Goal: Navigation & Orientation: Find specific page/section

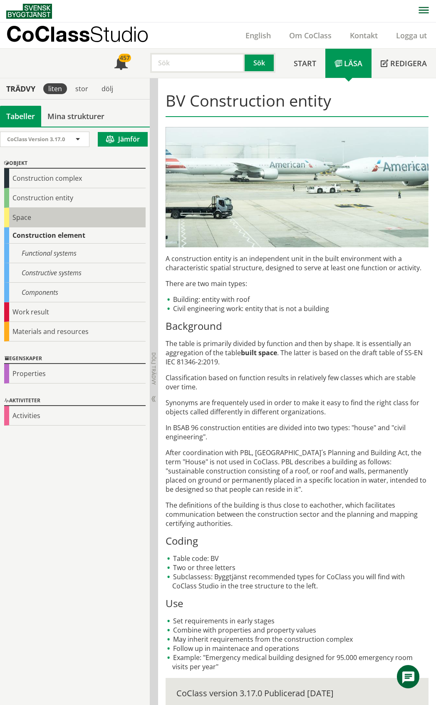
scroll to position [1, 0]
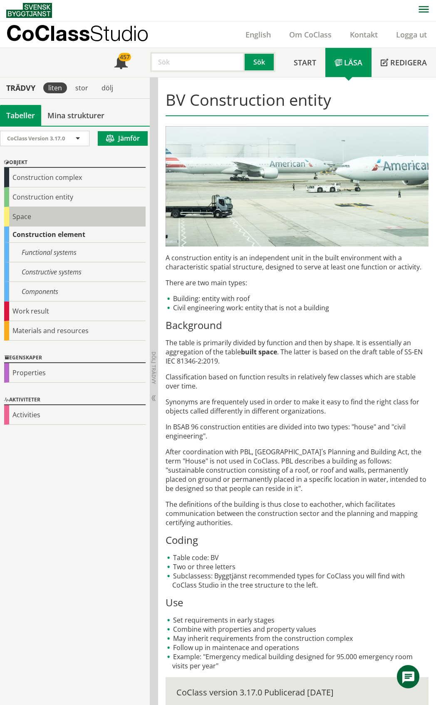
click at [67, 219] on div "Space" at bounding box center [74, 217] width 141 height 20
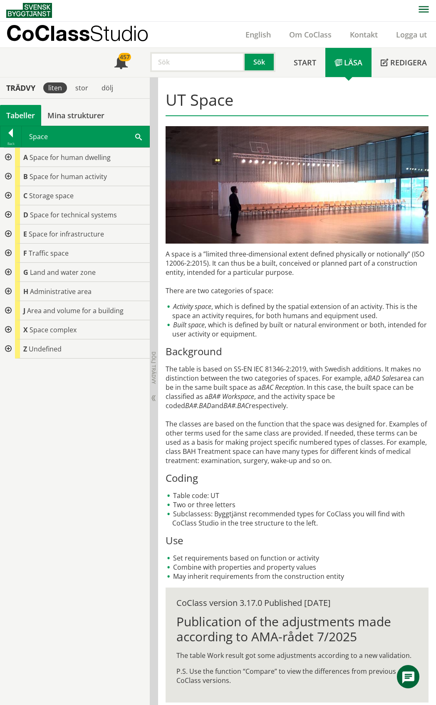
click at [7, 157] on div at bounding box center [7, 157] width 15 height 19
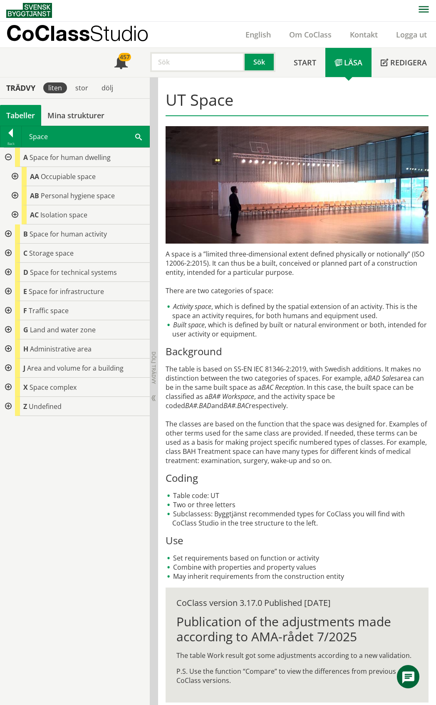
click at [14, 177] on div at bounding box center [14, 176] width 15 height 19
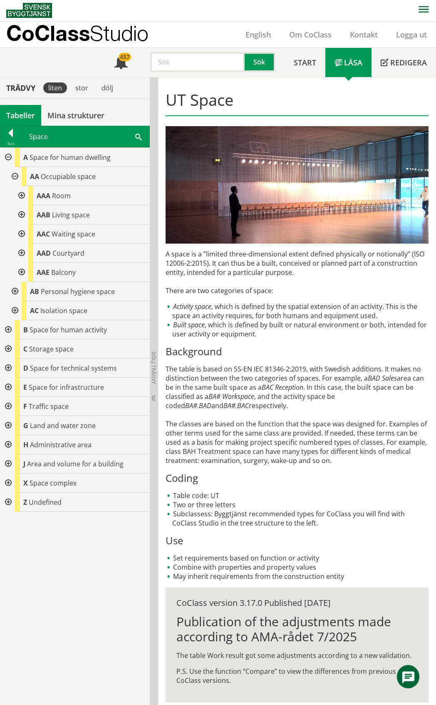
click at [17, 175] on div at bounding box center [14, 176] width 15 height 19
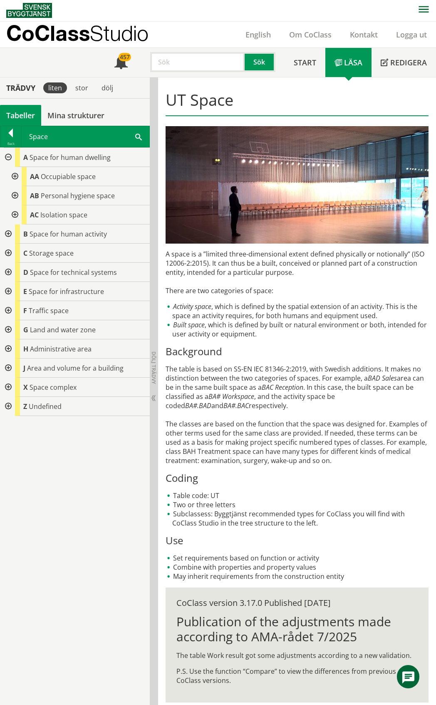
click at [7, 157] on div at bounding box center [7, 157] width 15 height 19
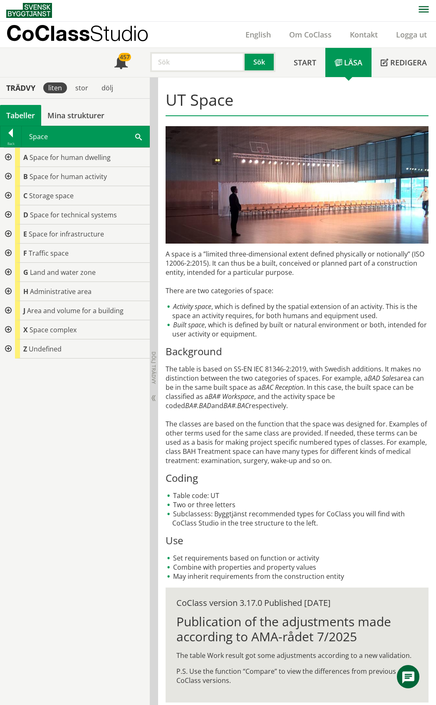
click at [9, 178] on div at bounding box center [7, 176] width 15 height 19
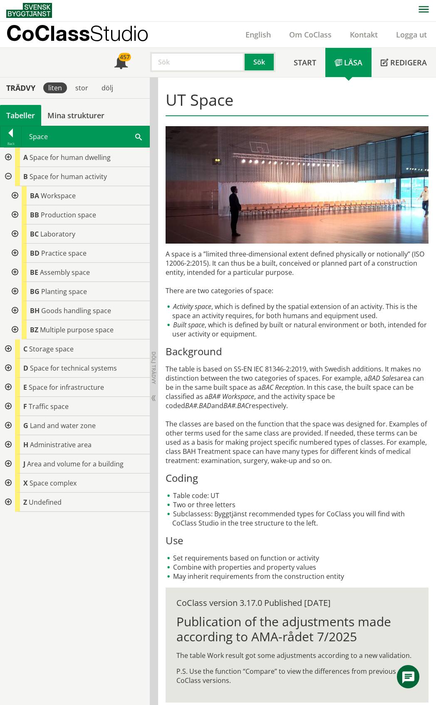
click at [13, 234] on div at bounding box center [14, 233] width 15 height 19
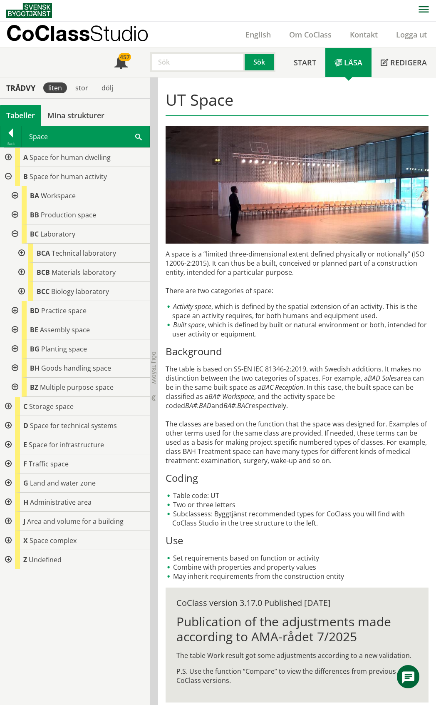
click at [20, 252] on div at bounding box center [20, 252] width 15 height 19
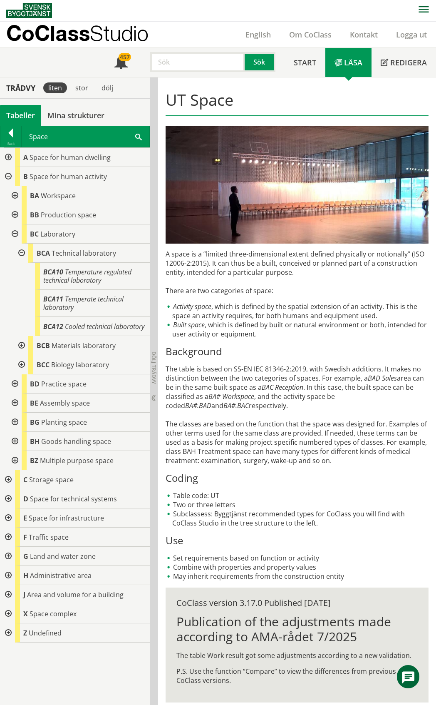
click at [20, 252] on div at bounding box center [20, 252] width 15 height 19
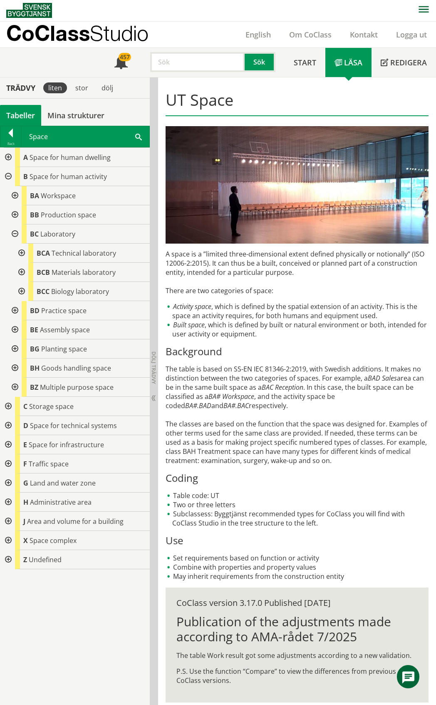
click at [12, 235] on div at bounding box center [14, 233] width 15 height 19
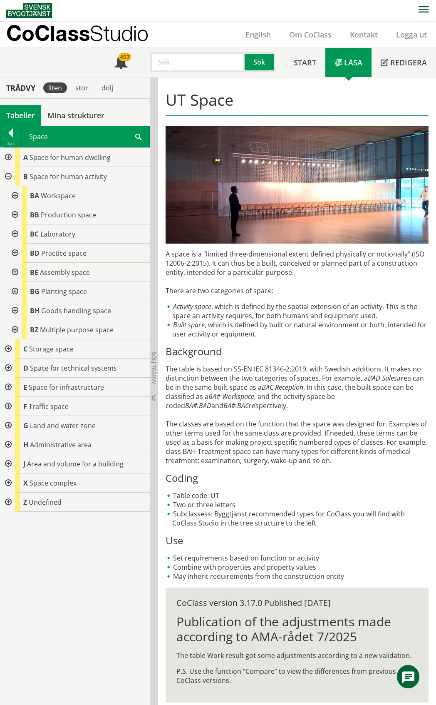
click at [14, 194] on div at bounding box center [14, 195] width 15 height 19
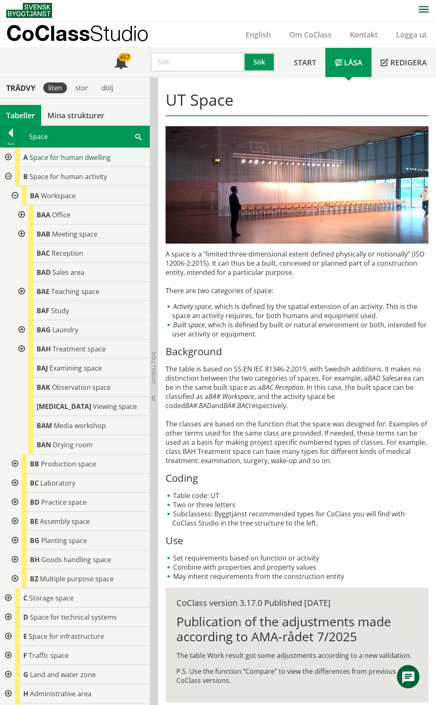
click at [15, 195] on div at bounding box center [14, 195] width 15 height 19
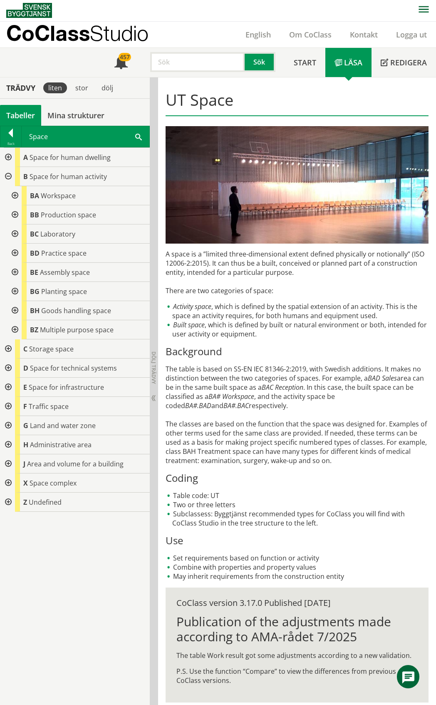
click at [5, 176] on div at bounding box center [7, 176] width 15 height 19
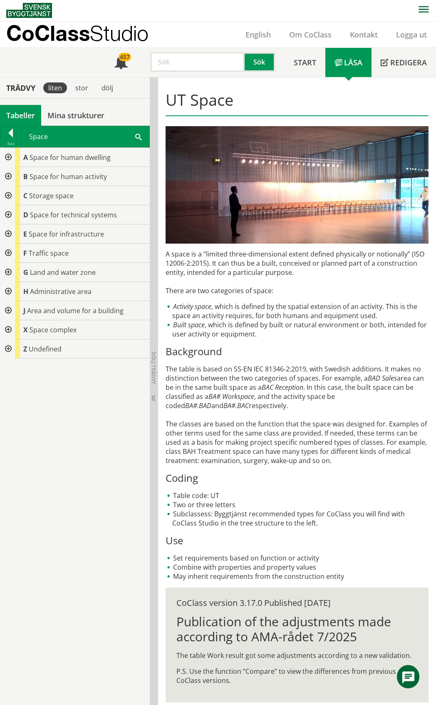
click at [8, 157] on div at bounding box center [7, 157] width 15 height 19
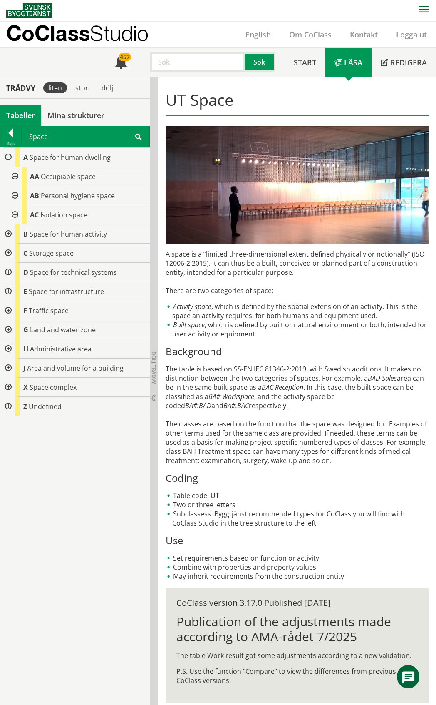
click at [15, 196] on div at bounding box center [14, 195] width 15 height 19
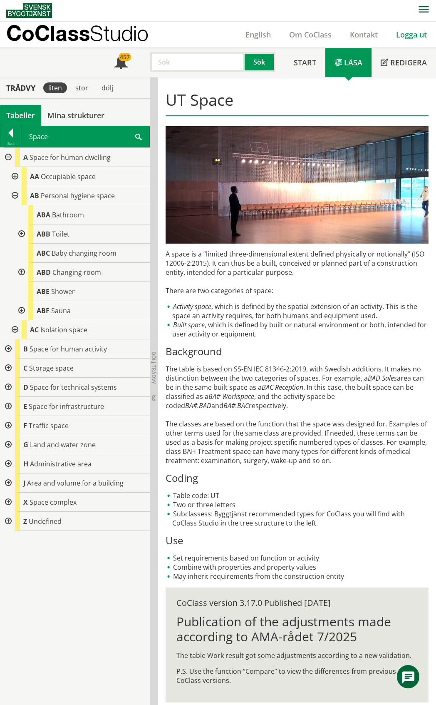
click at [401, 35] on link "Logga ut" at bounding box center [411, 35] width 49 height 10
